Goal: Task Accomplishment & Management: Complete application form

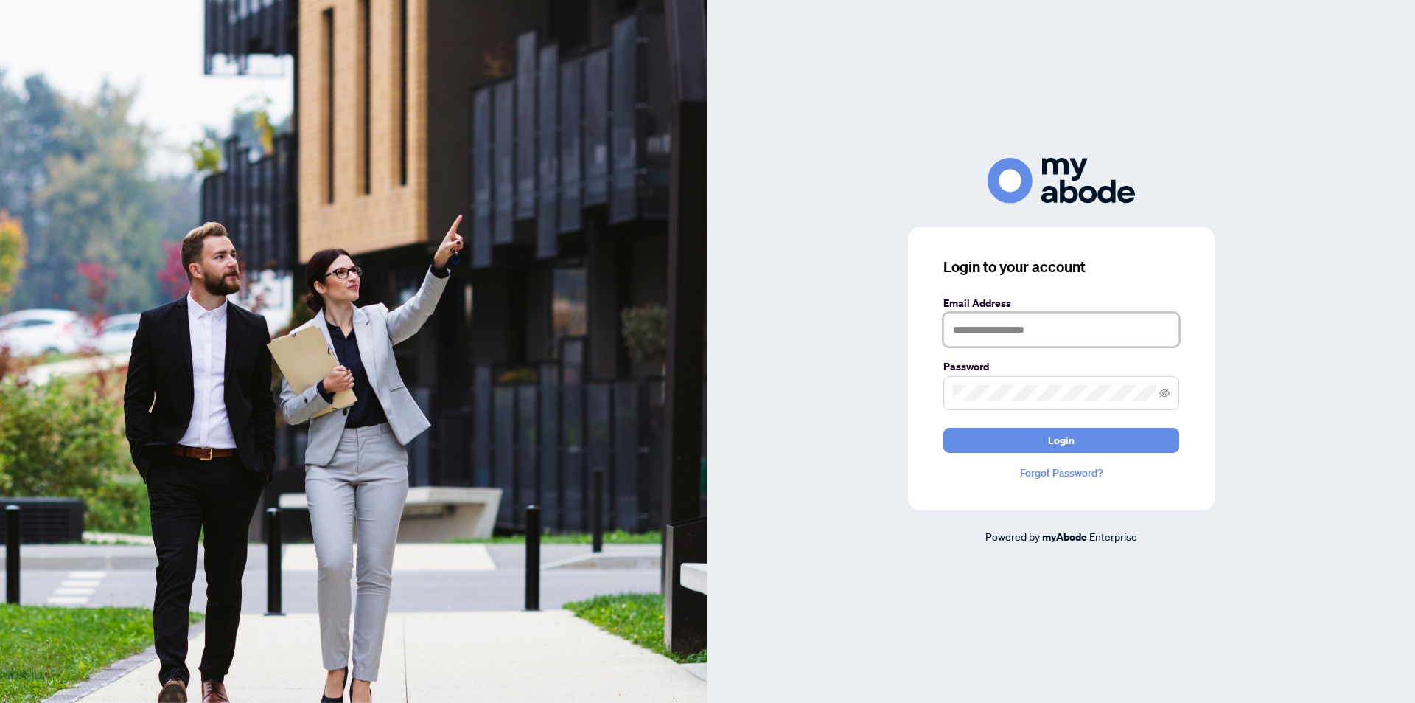
click at [995, 326] on input "text" at bounding box center [1062, 330] width 236 height 34
type input "**********"
click at [944, 428] on button "Login" at bounding box center [1062, 440] width 236 height 25
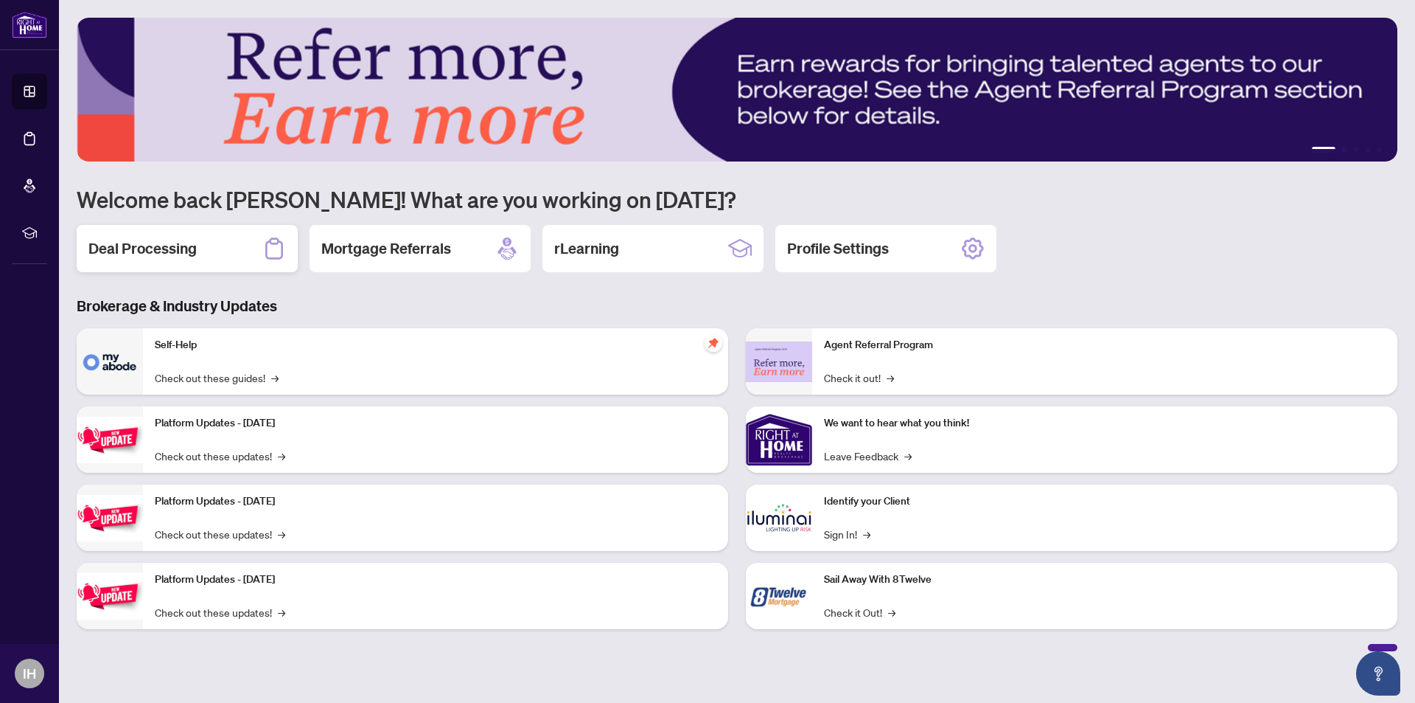
click at [130, 245] on h2 "Deal Processing" at bounding box center [142, 248] width 108 height 21
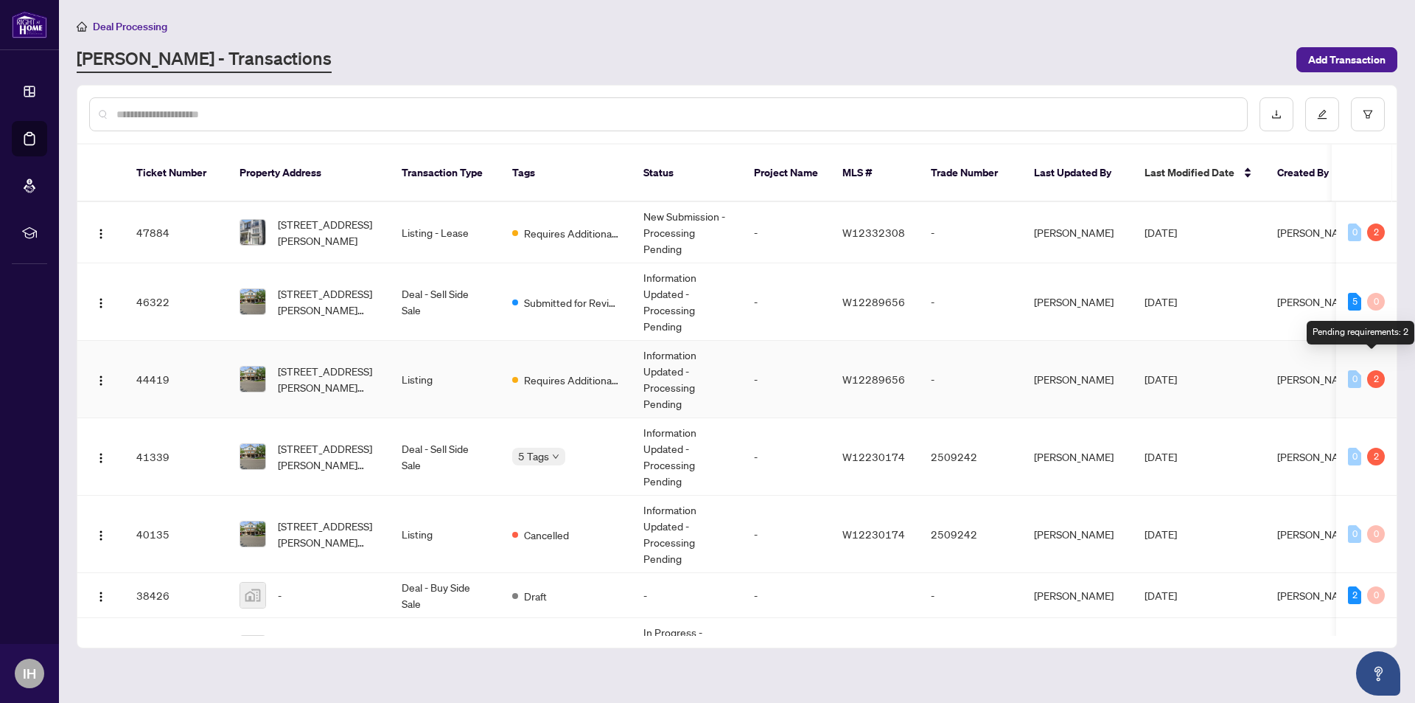
click at [1373, 370] on div "2" at bounding box center [1377, 379] width 18 height 18
click at [1369, 370] on div "2" at bounding box center [1377, 379] width 18 height 18
click at [1369, 335] on div "Pending requirements: 2" at bounding box center [1361, 333] width 108 height 24
click at [1370, 370] on div "2" at bounding box center [1377, 379] width 18 height 18
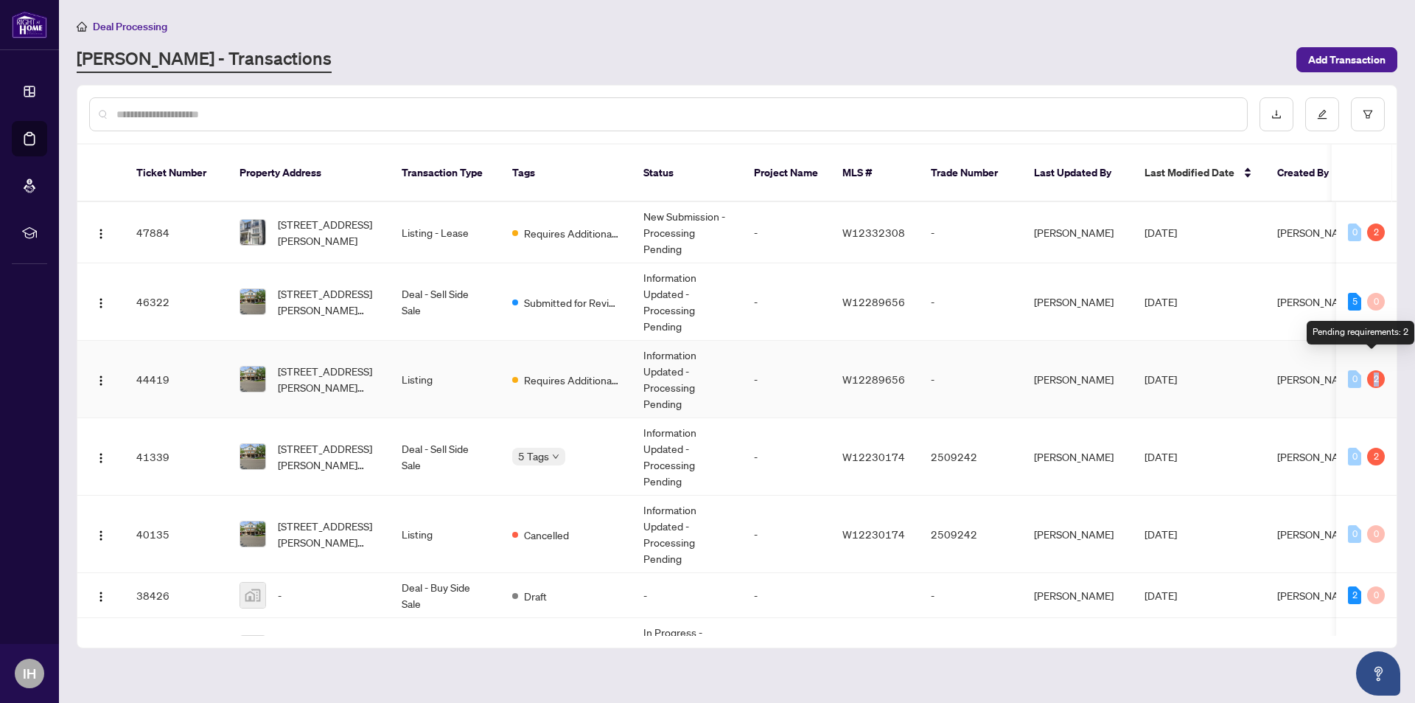
click at [1371, 370] on div "2" at bounding box center [1377, 379] width 18 height 18
click at [585, 372] on span "Requires Additional Docs" at bounding box center [572, 380] width 96 height 16
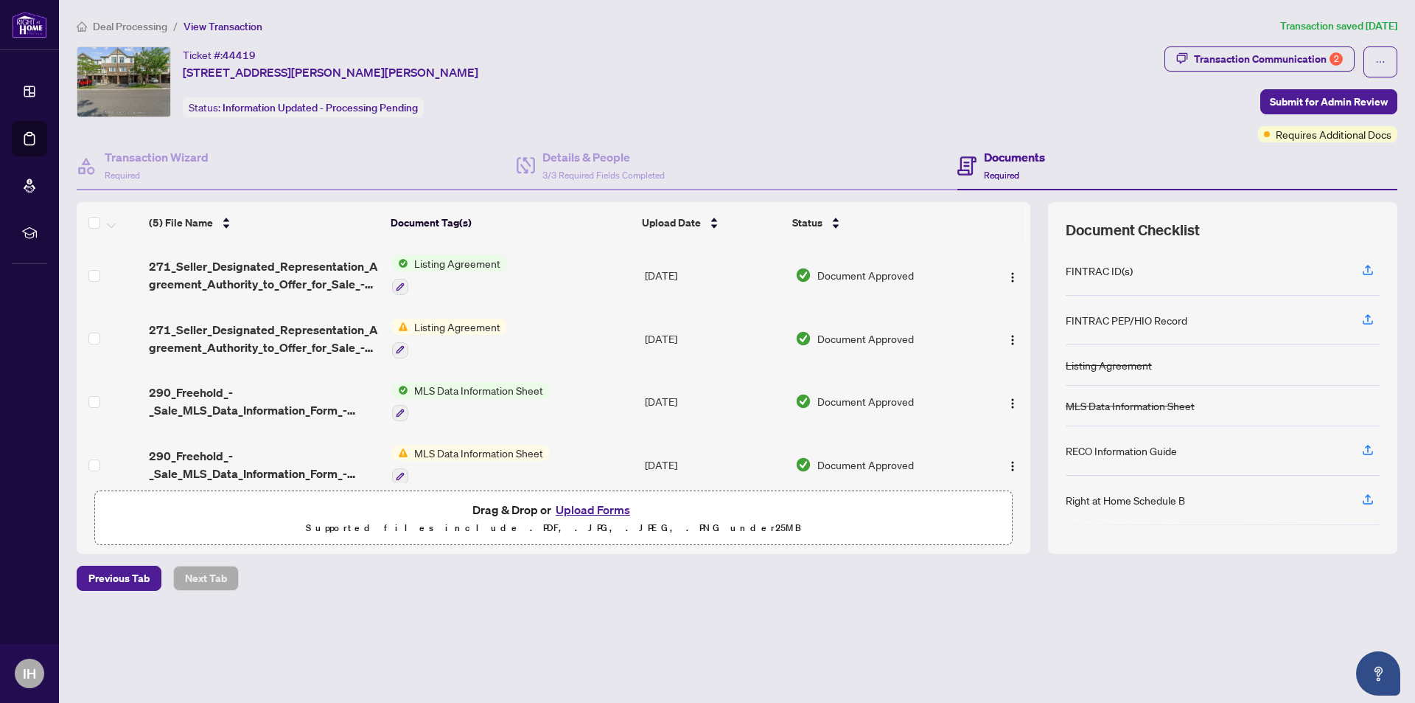
click at [609, 505] on button "Upload Forms" at bounding box center [592, 509] width 83 height 19
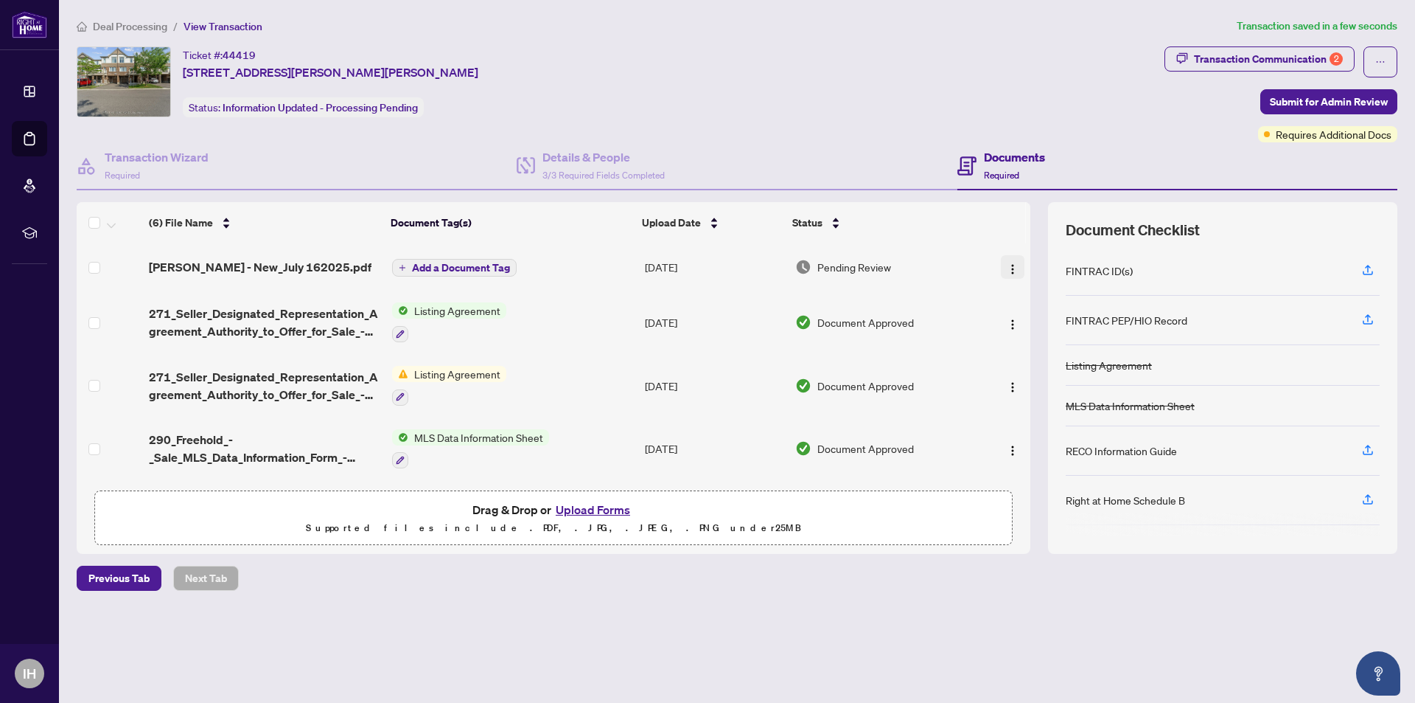
click at [1007, 267] on img "button" at bounding box center [1013, 269] width 12 height 12
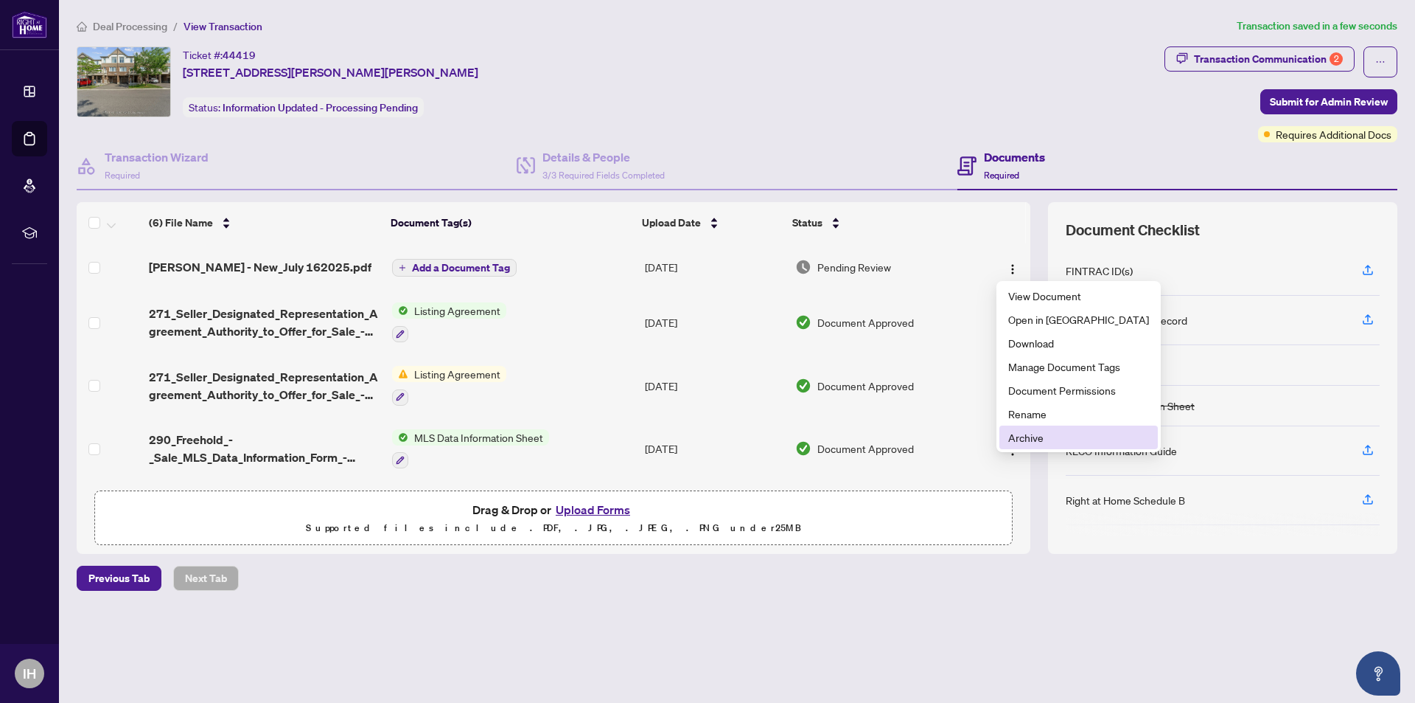
click at [1031, 439] on span "Archive" at bounding box center [1079, 437] width 141 height 16
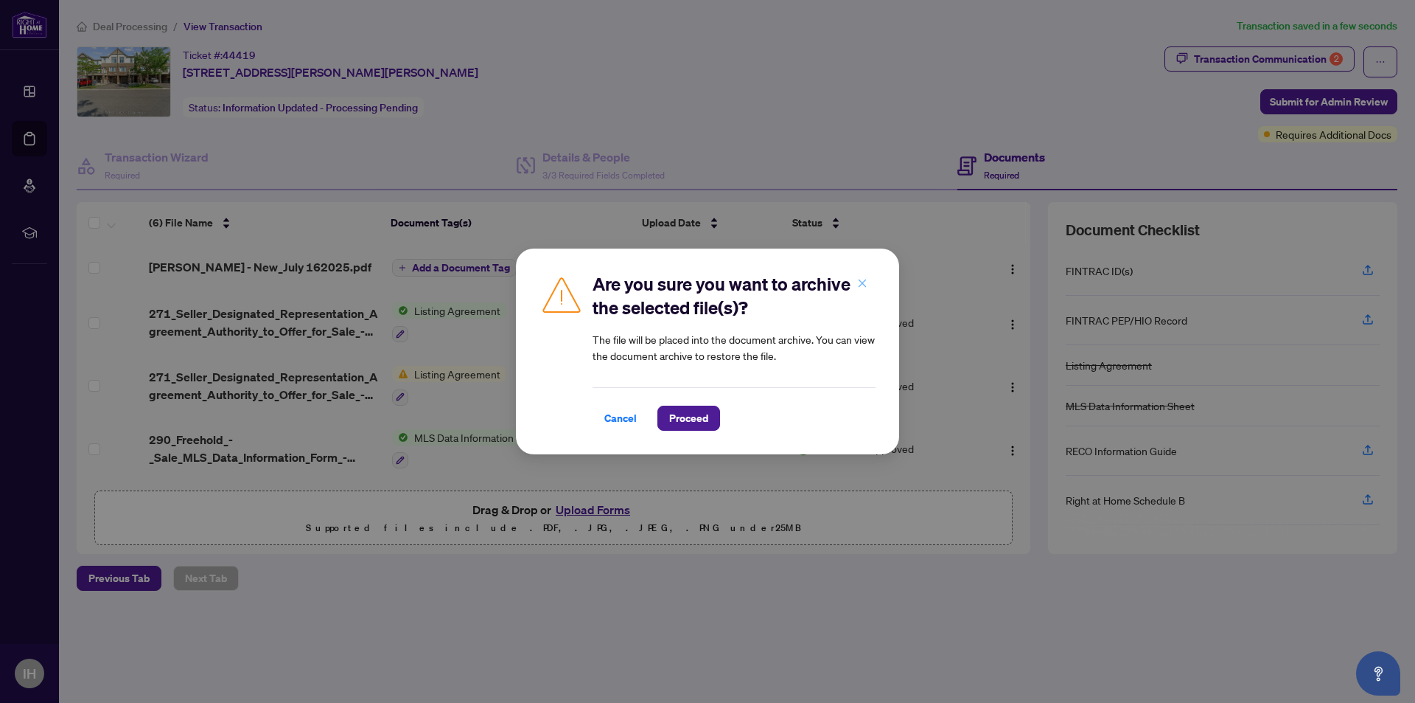
click at [860, 282] on icon "close" at bounding box center [862, 283] width 10 height 10
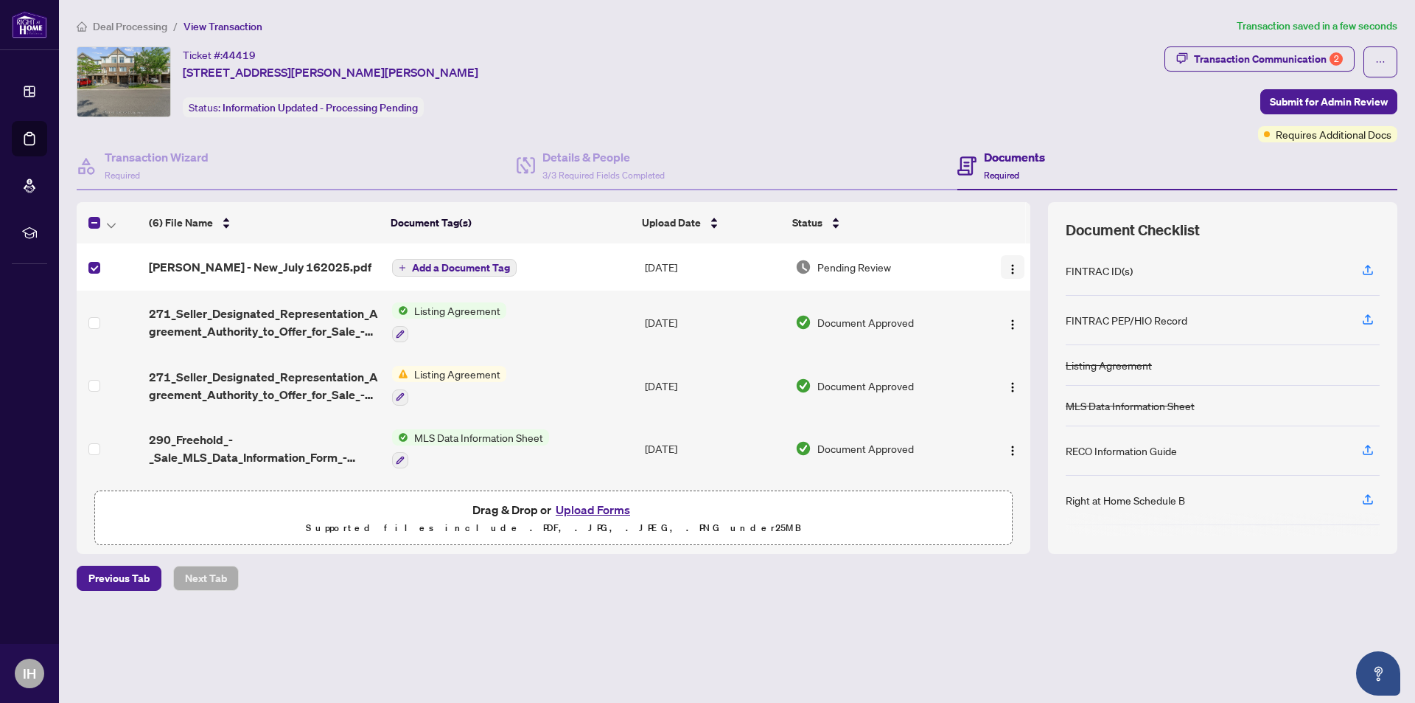
click at [1012, 269] on img "button" at bounding box center [1013, 269] width 12 height 12
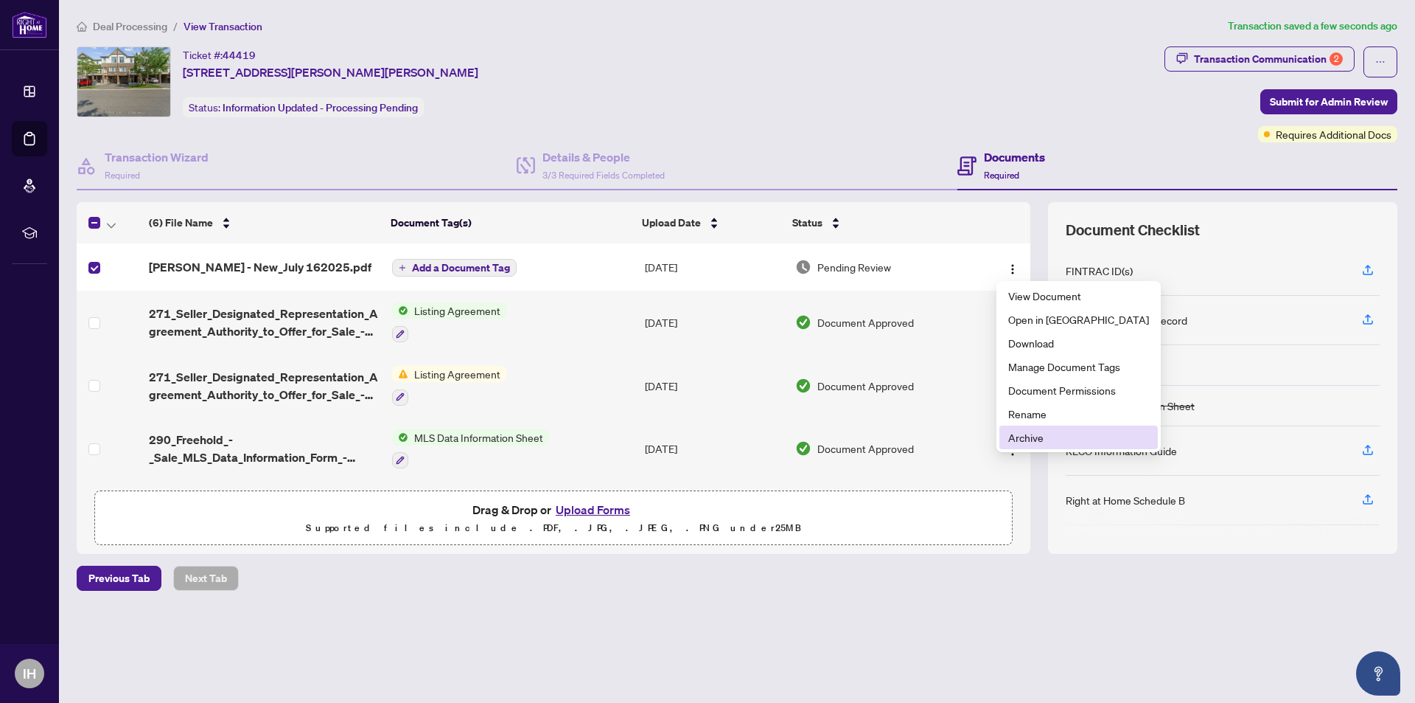
click at [1026, 441] on span "Archive" at bounding box center [1079, 437] width 141 height 16
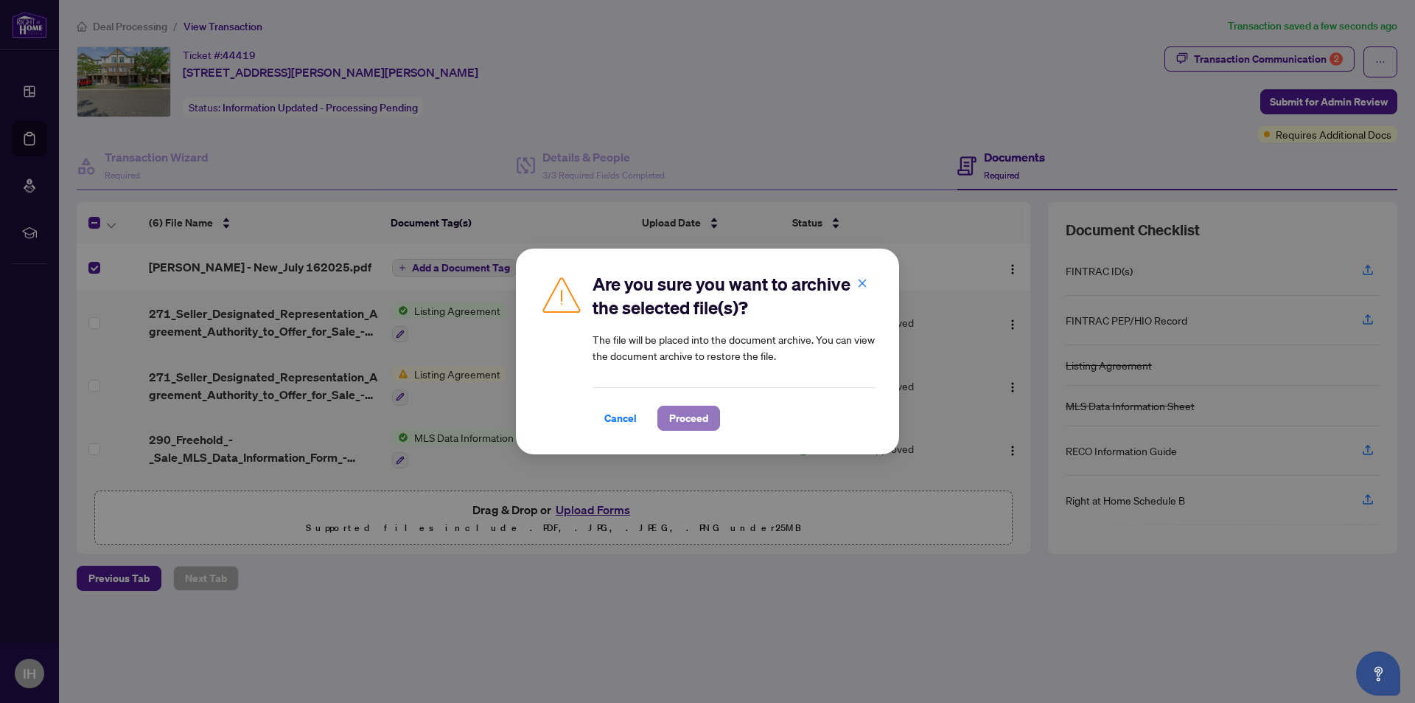
click at [689, 419] on span "Proceed" at bounding box center [688, 418] width 39 height 24
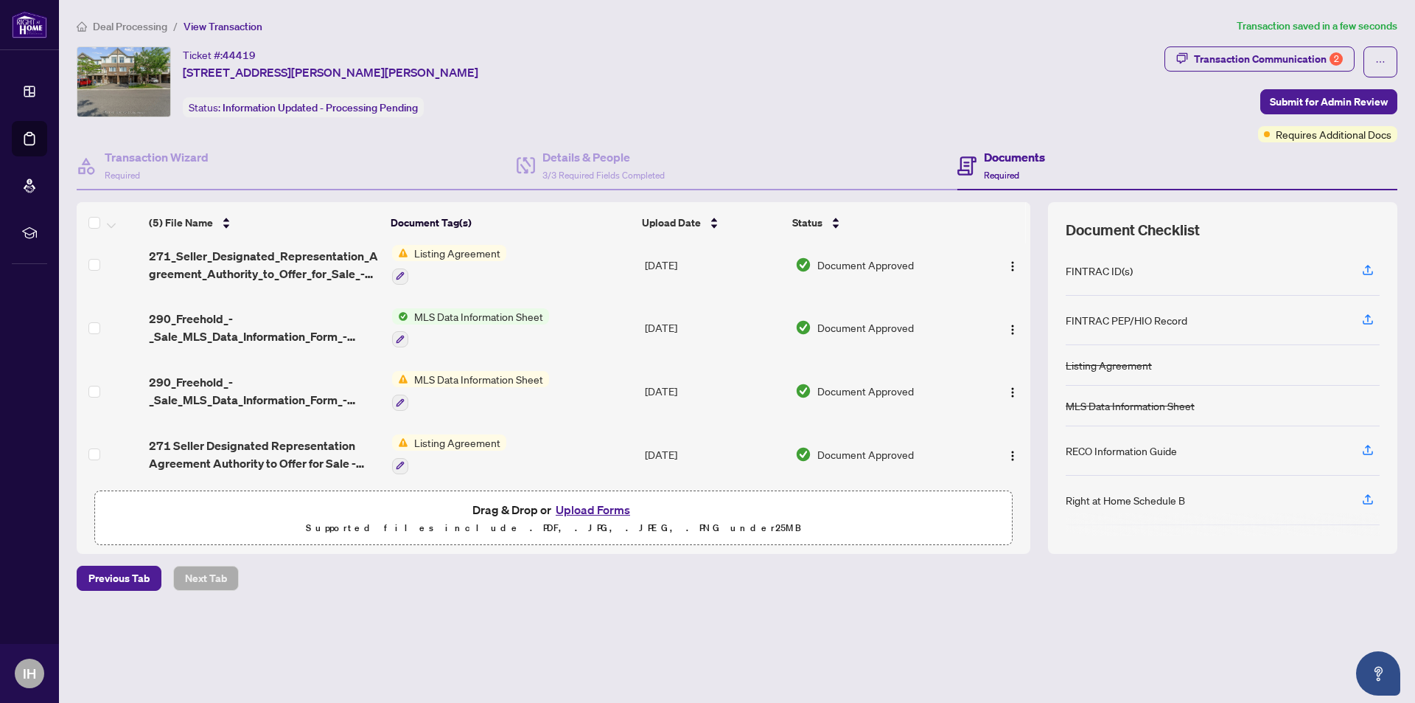
scroll to position [80, 0]
click at [591, 507] on button "Upload Forms" at bounding box center [592, 509] width 83 height 19
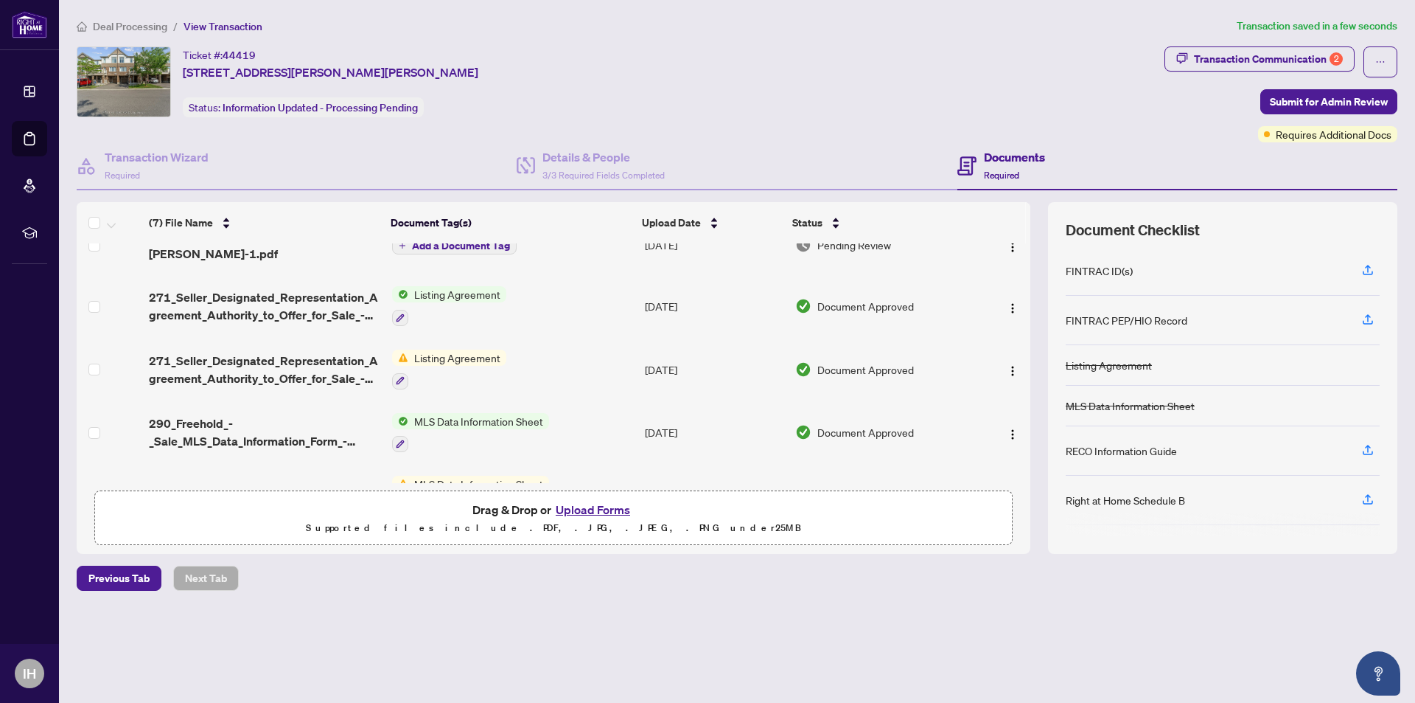
scroll to position [0, 0]
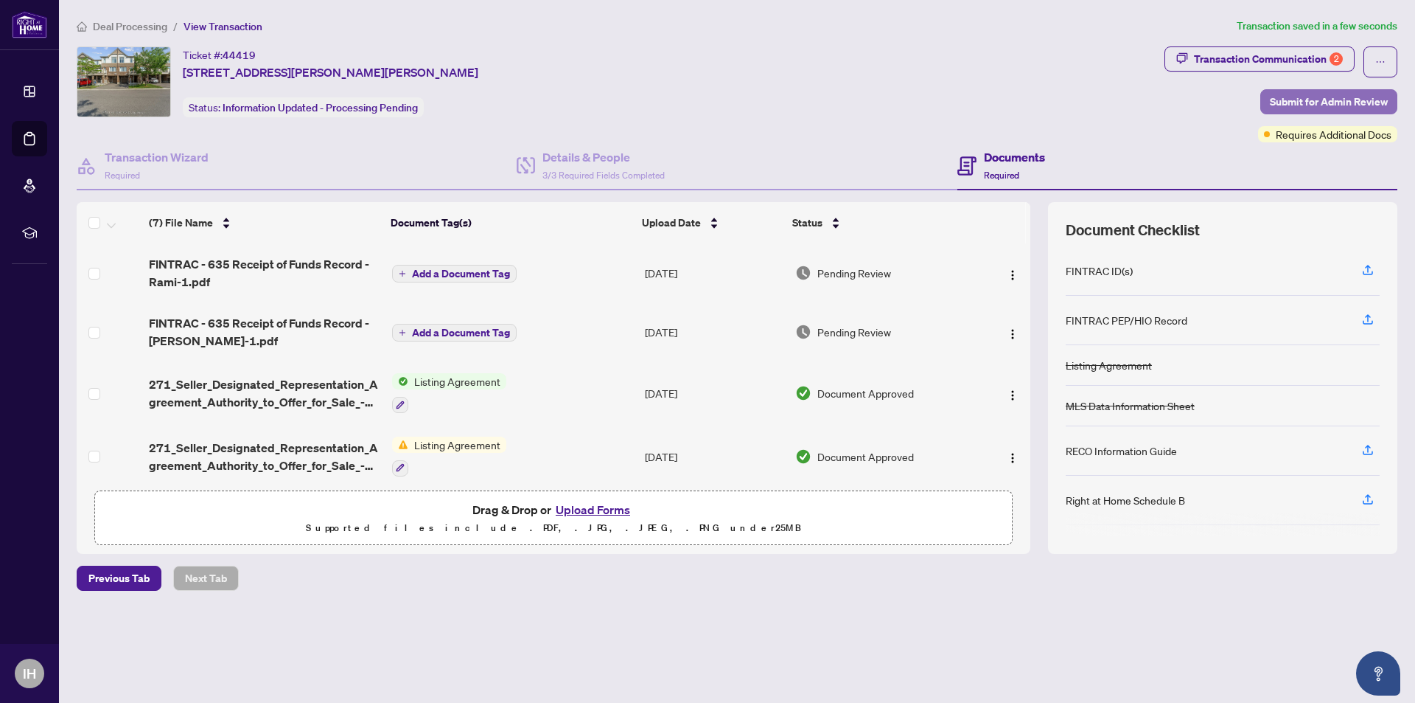
click at [1339, 100] on span "Submit for Admin Review" at bounding box center [1329, 102] width 118 height 24
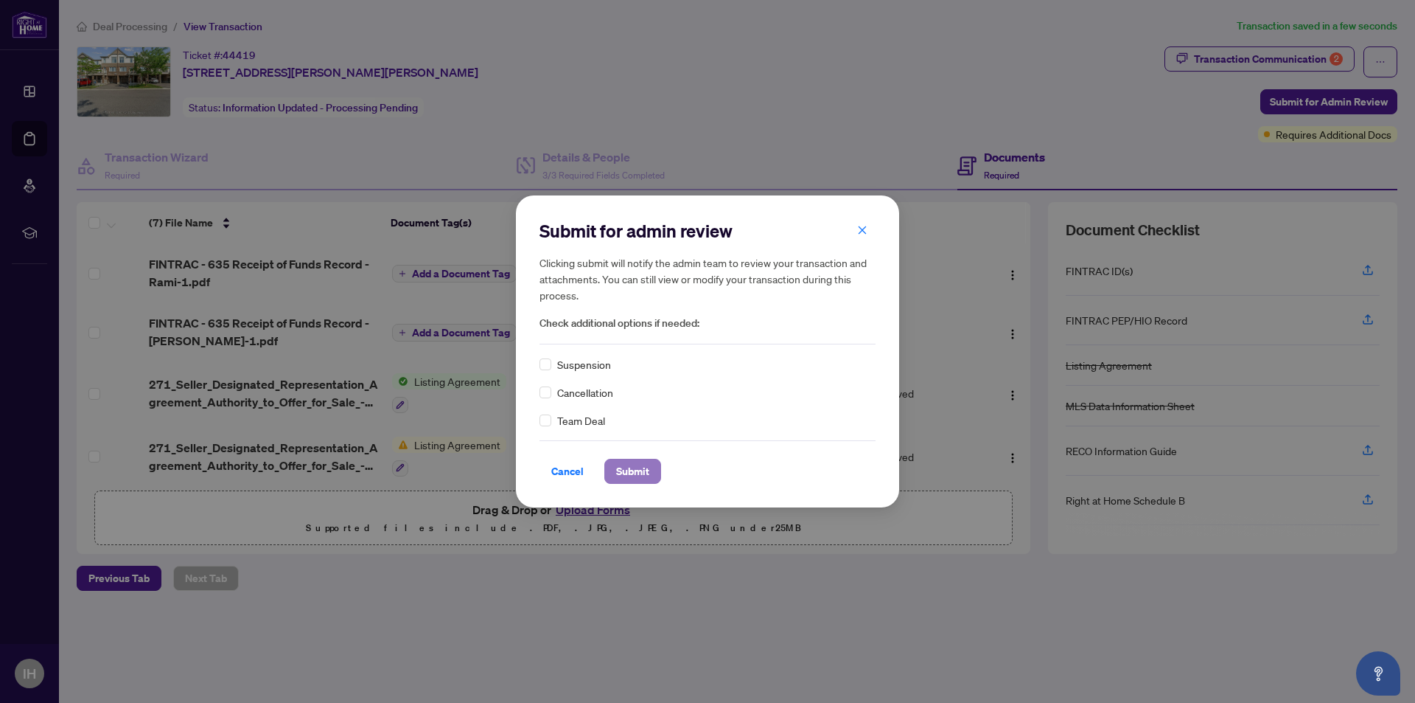
click at [619, 470] on span "Submit" at bounding box center [632, 471] width 33 height 24
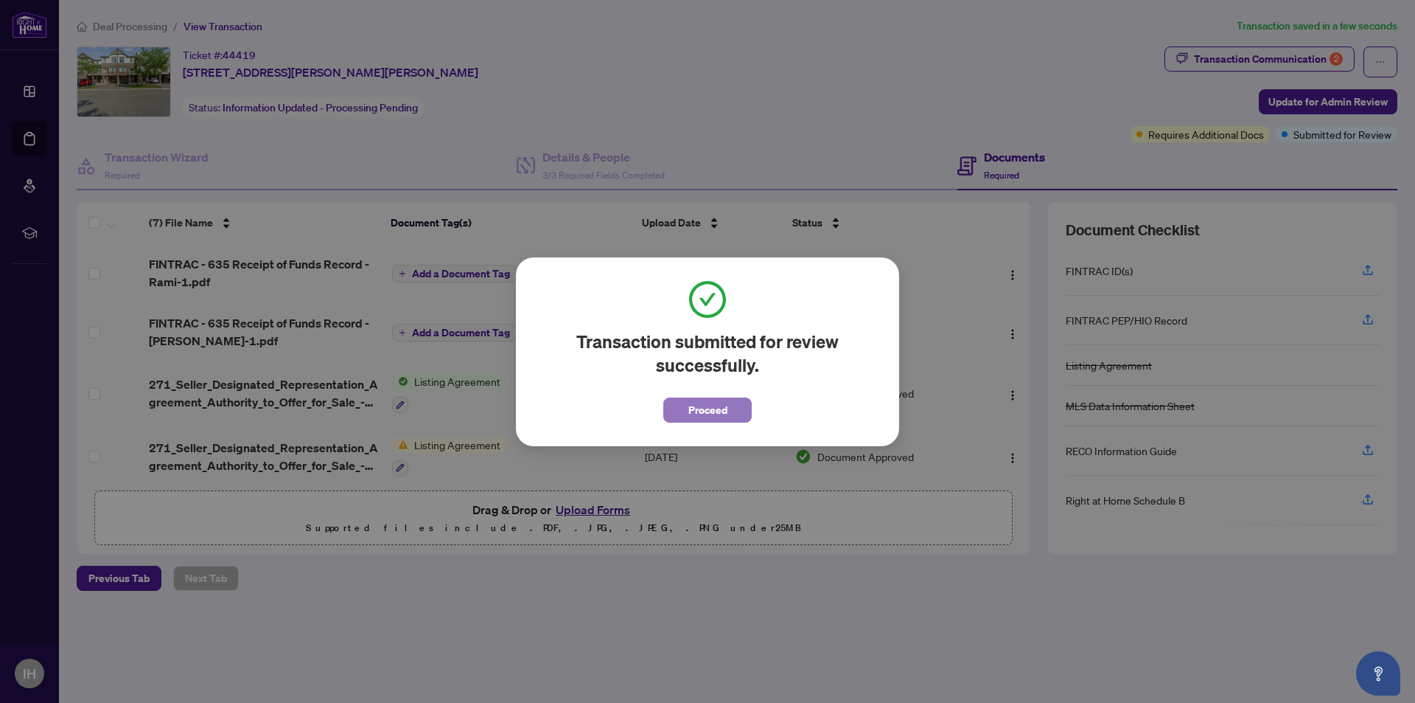
click at [717, 408] on span "Proceed" at bounding box center [708, 410] width 39 height 24
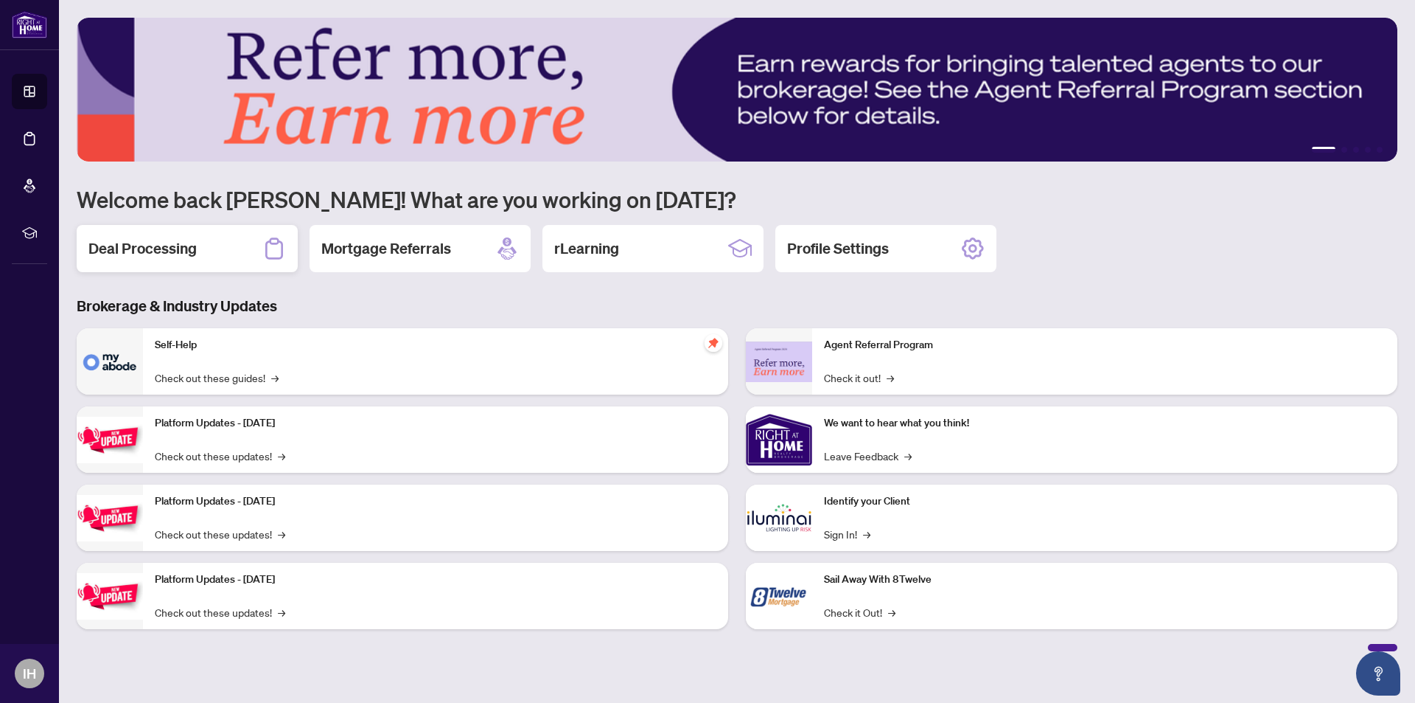
click at [128, 243] on h2 "Deal Processing" at bounding box center [142, 248] width 108 height 21
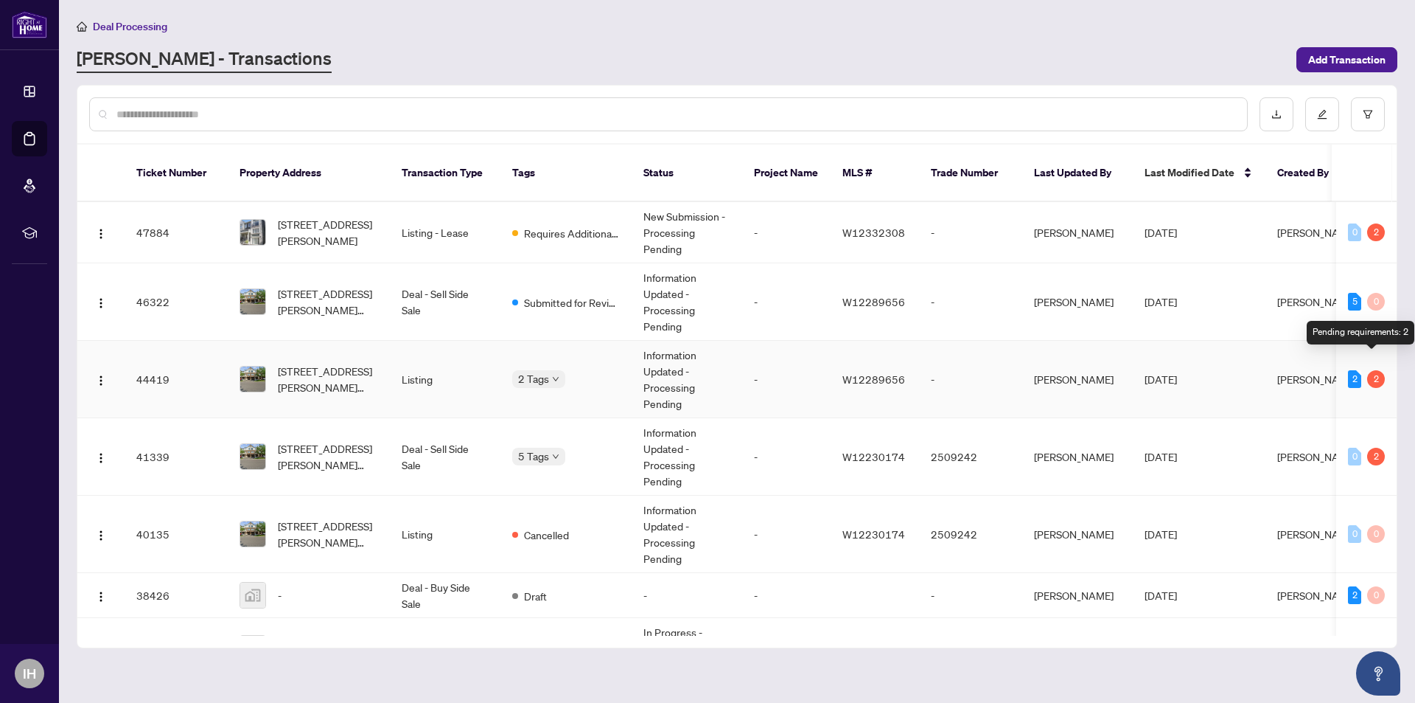
click at [1370, 370] on div "2" at bounding box center [1377, 379] width 18 height 18
click at [1371, 370] on div "2" at bounding box center [1377, 379] width 18 height 18
click at [1002, 360] on td "-" at bounding box center [970, 379] width 103 height 77
click at [776, 358] on td "-" at bounding box center [786, 379] width 88 height 77
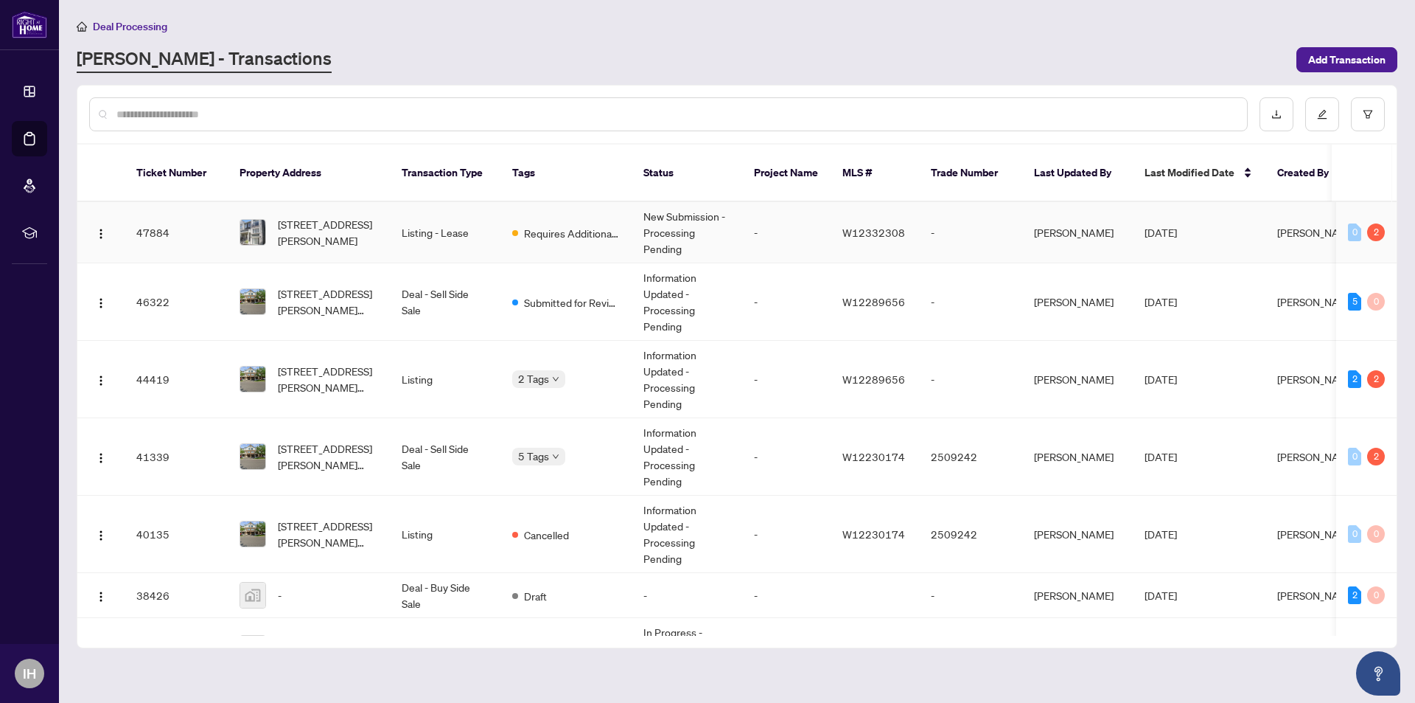
click at [807, 212] on td "-" at bounding box center [786, 232] width 88 height 61
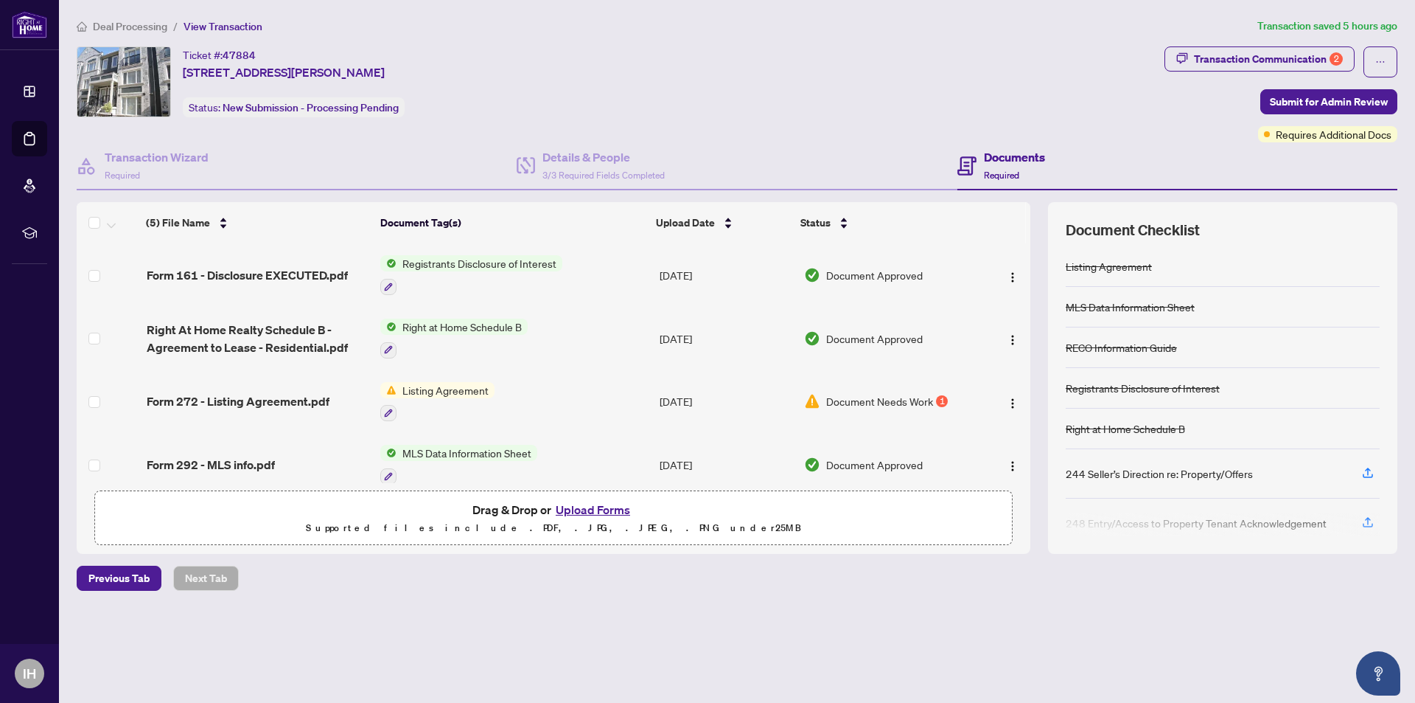
scroll to position [17, 0]
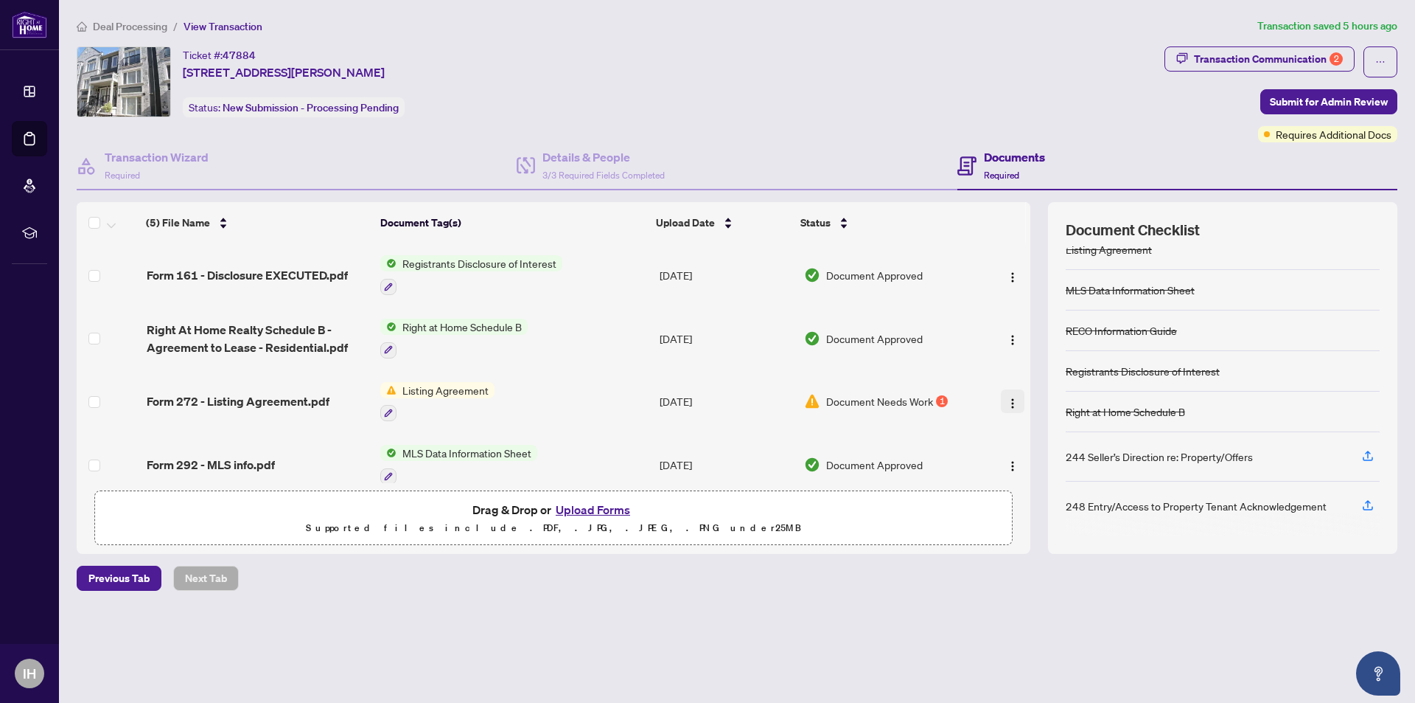
click at [1012, 403] on img "button" at bounding box center [1013, 403] width 12 height 12
click at [936, 400] on div "1" at bounding box center [942, 401] width 12 height 12
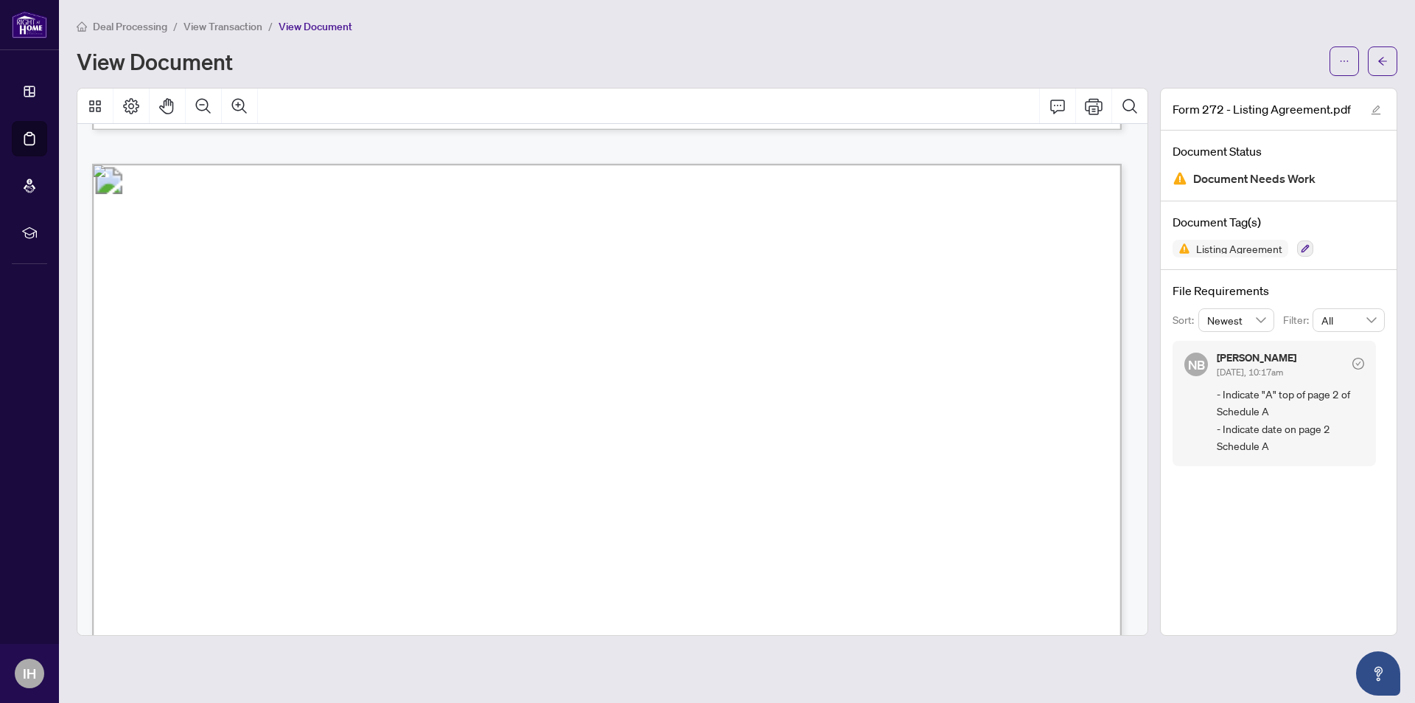
scroll to position [5433, 0]
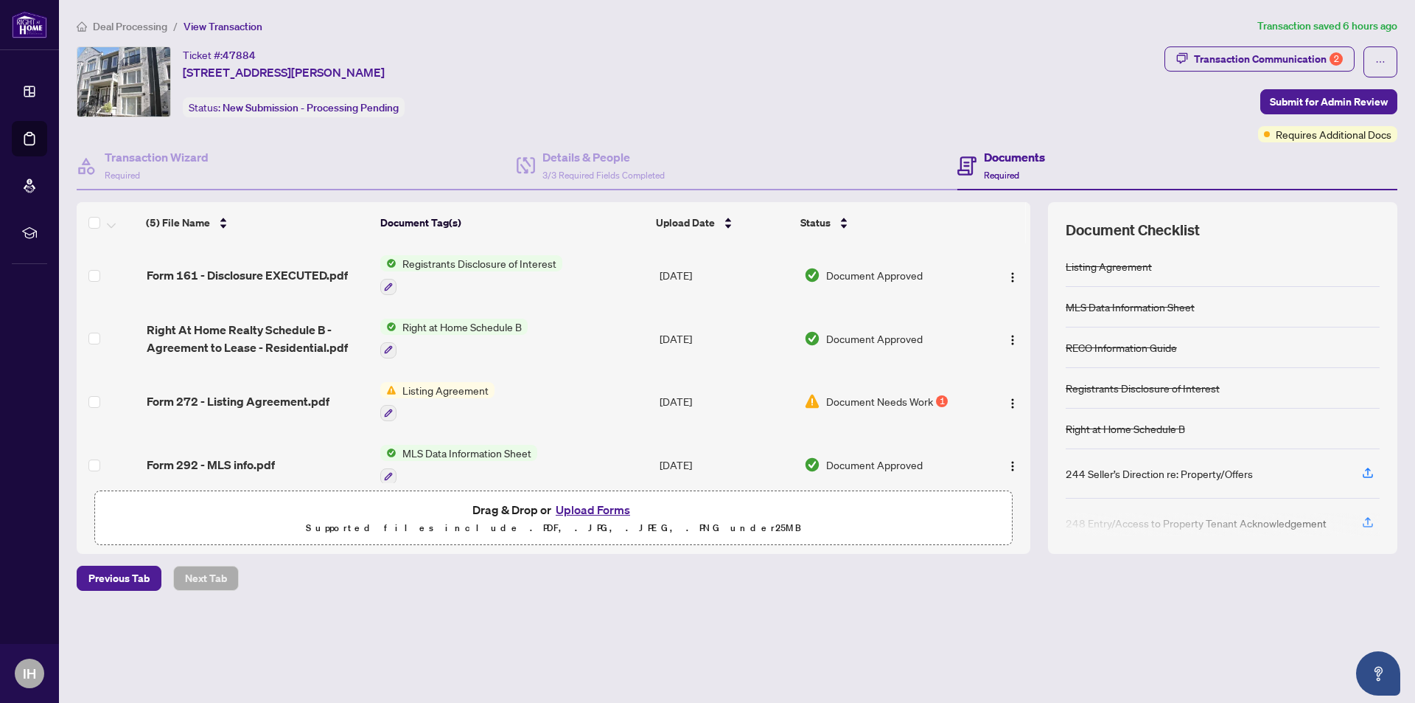
click at [587, 508] on button "Upload Forms" at bounding box center [592, 509] width 83 height 19
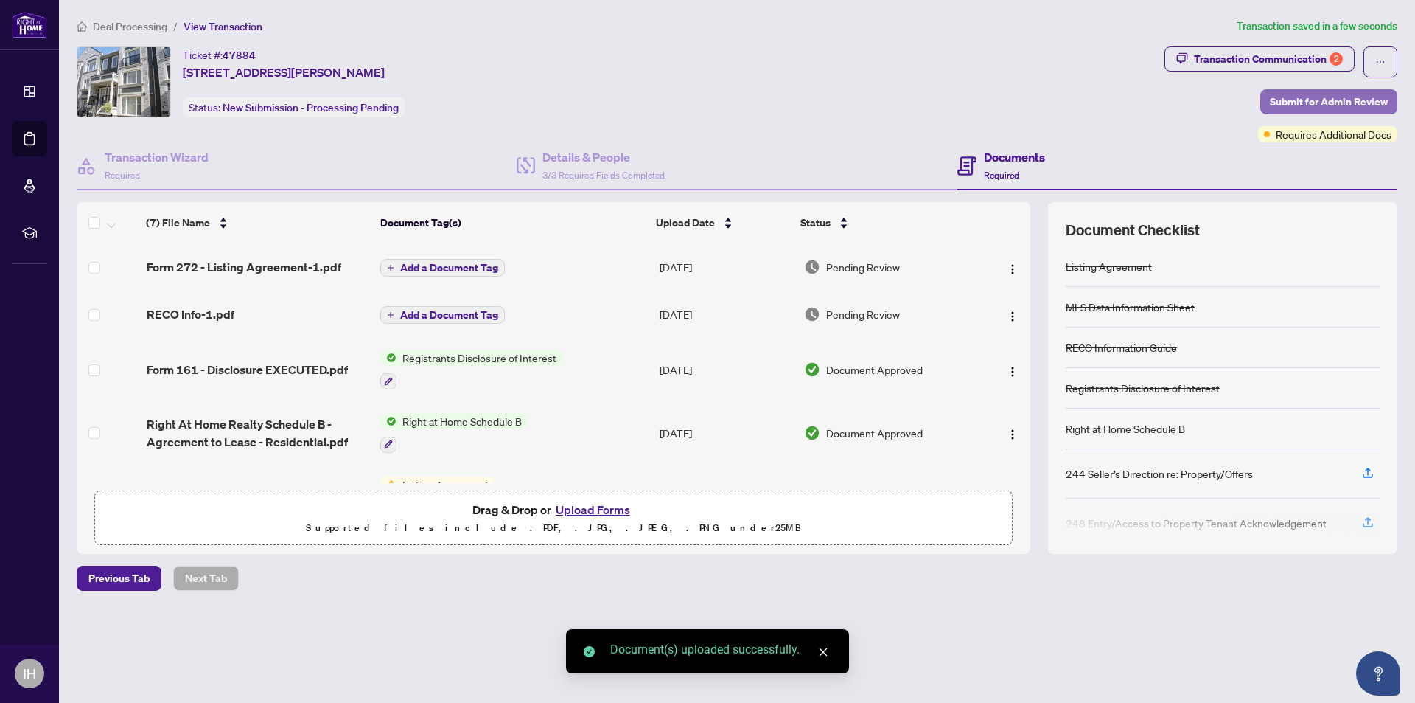
click at [1309, 98] on span "Submit for Admin Review" at bounding box center [1329, 102] width 118 height 24
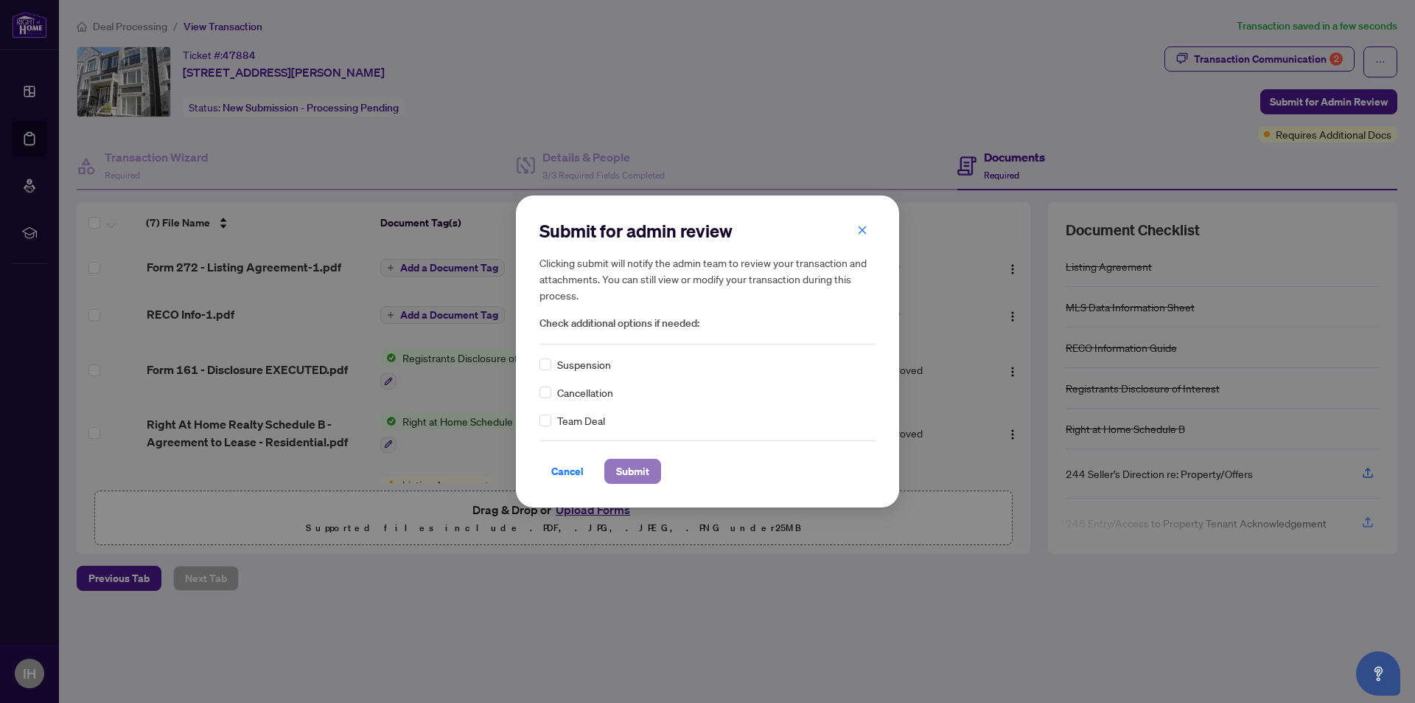
click at [628, 474] on span "Submit" at bounding box center [632, 471] width 33 height 24
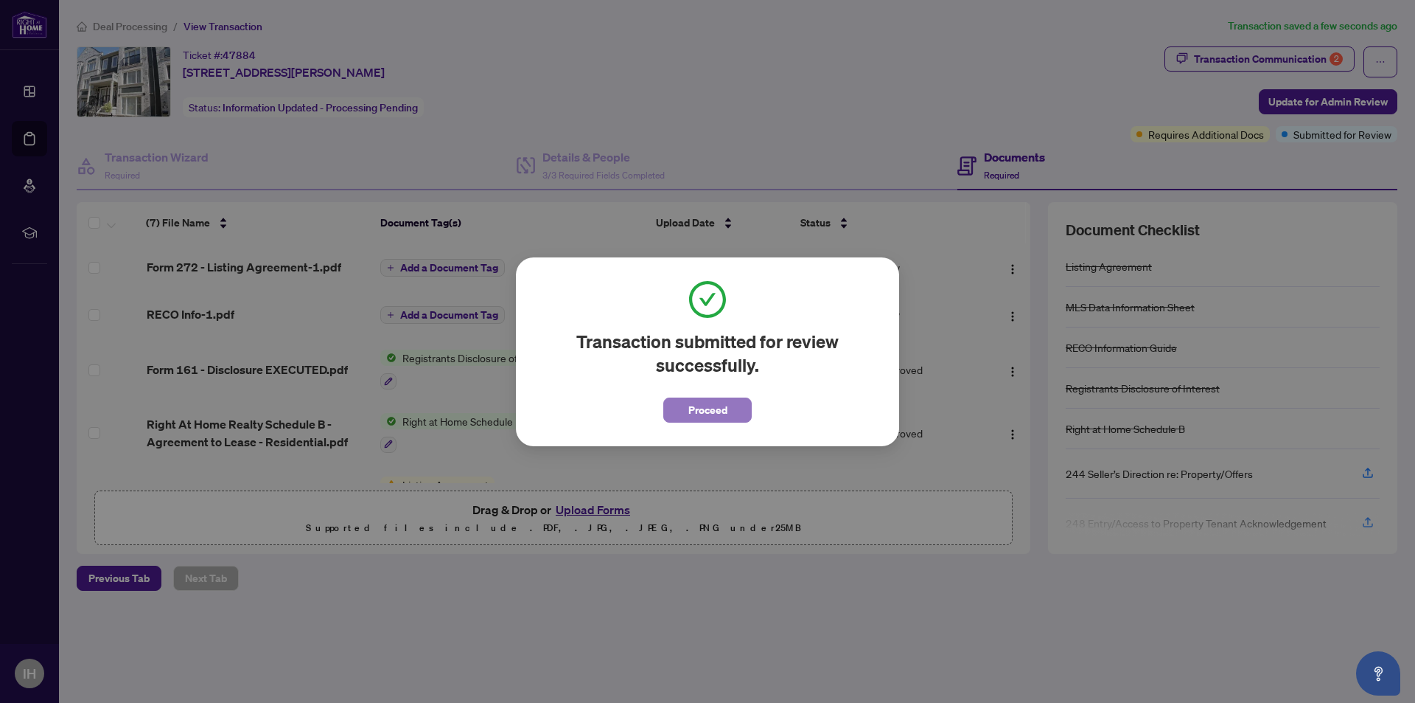
click at [692, 404] on span "Proceed" at bounding box center [708, 410] width 39 height 24
